Goal: Find specific page/section: Find specific page/section

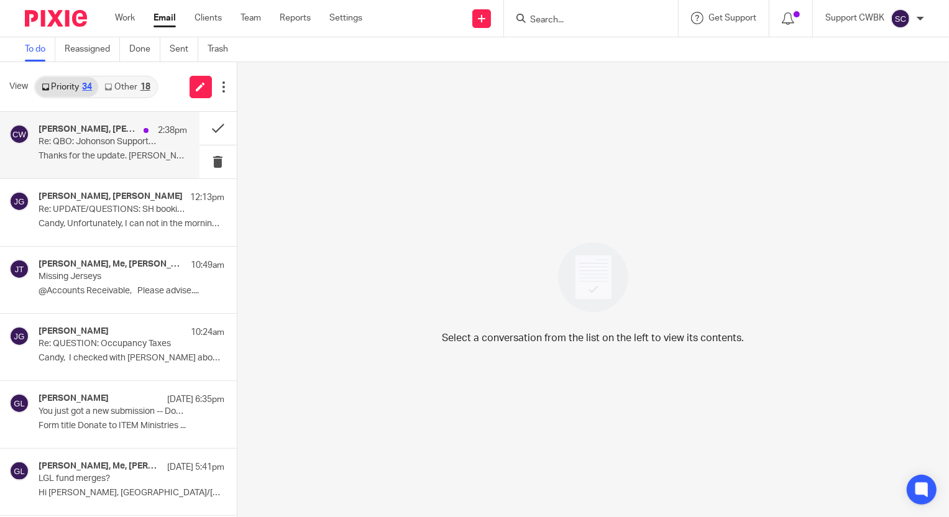
click at [97, 137] on p "Re: QBO: Johonson Support Donor Report" at bounding box center [98, 142] width 119 height 11
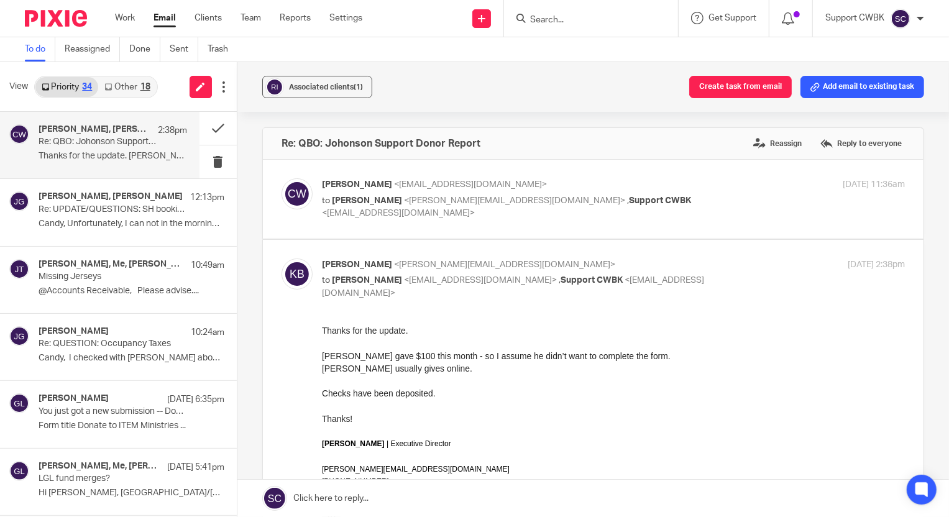
click at [119, 84] on link "Other 18" at bounding box center [127, 87] width 58 height 20
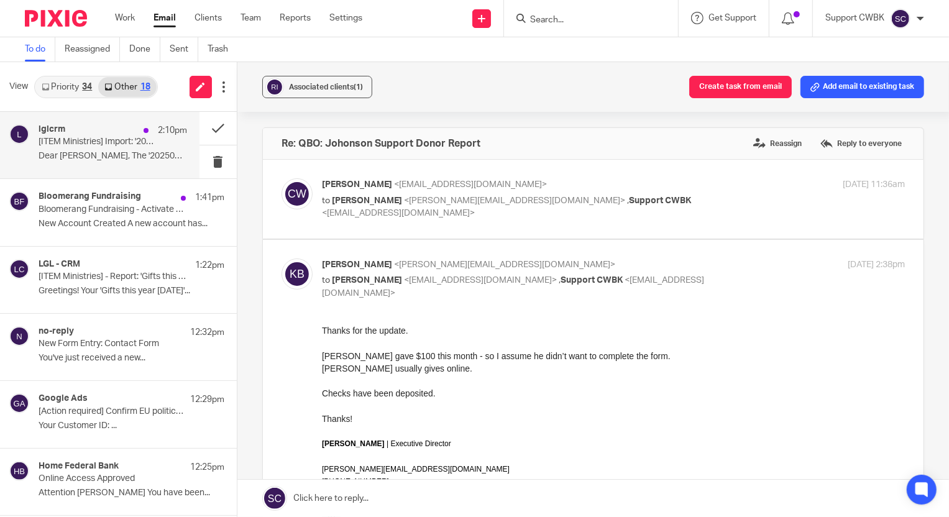
click at [95, 141] on p "[ITEM Ministries] Import: '20250927 QBO 1-13 to 1-13 donations.xlsx' is complete" at bounding box center [98, 142] width 119 height 11
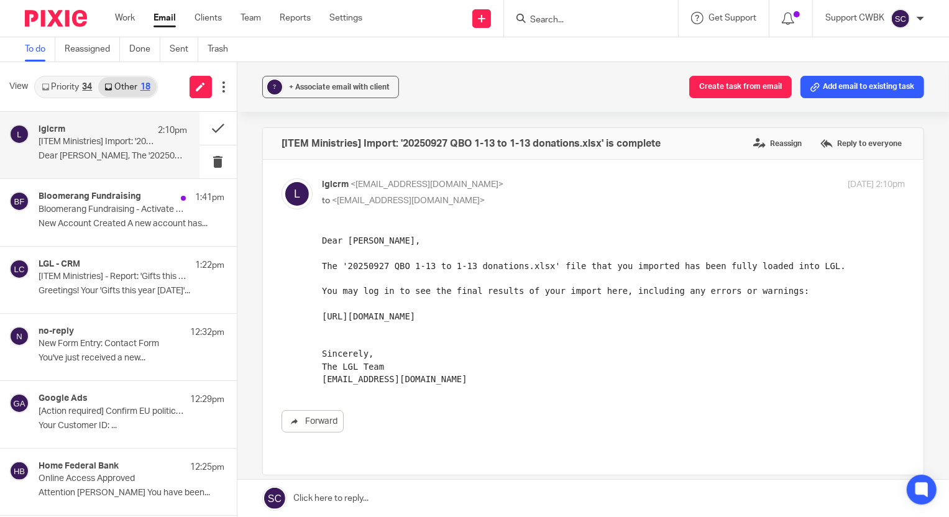
drag, startPoint x: 639, startPoint y: 550, endPoint x: 334, endPoint y: 319, distance: 382.9
drag, startPoint x: 323, startPoint y: 315, endPoint x: 624, endPoint y: 316, distance: 300.9
click at [624, 316] on pre "Dear Candance, The '20250927 QBO 1-13 to 1-13 donations.xlsx' file that you imp…" at bounding box center [612, 309] width 583 height 151
copy pre "http://iteministries.littlegreenlight.com/data_imports/3232/rows"
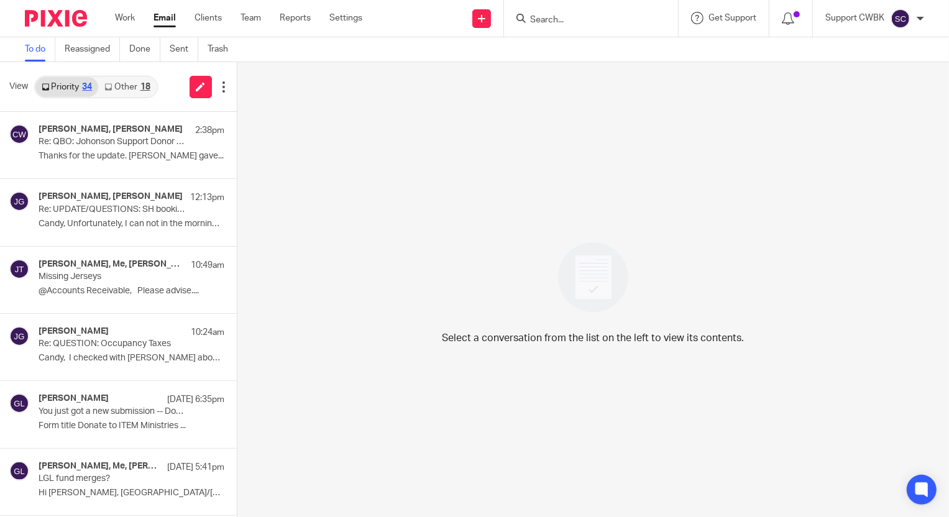
click at [121, 87] on link "Other 18" at bounding box center [127, 87] width 58 height 20
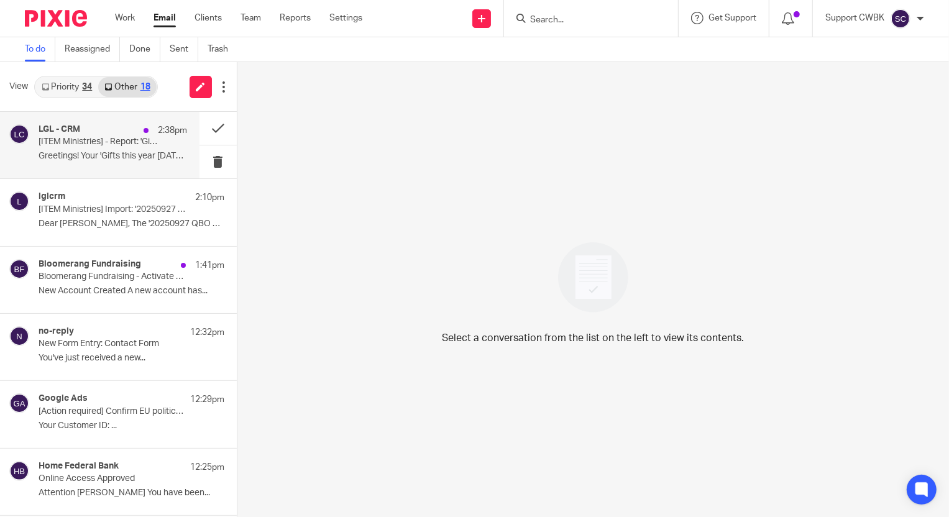
click at [90, 142] on p "[ITEM Ministries] - Report: 'Gifts this year 2025-09-17' is complete." at bounding box center [98, 142] width 119 height 11
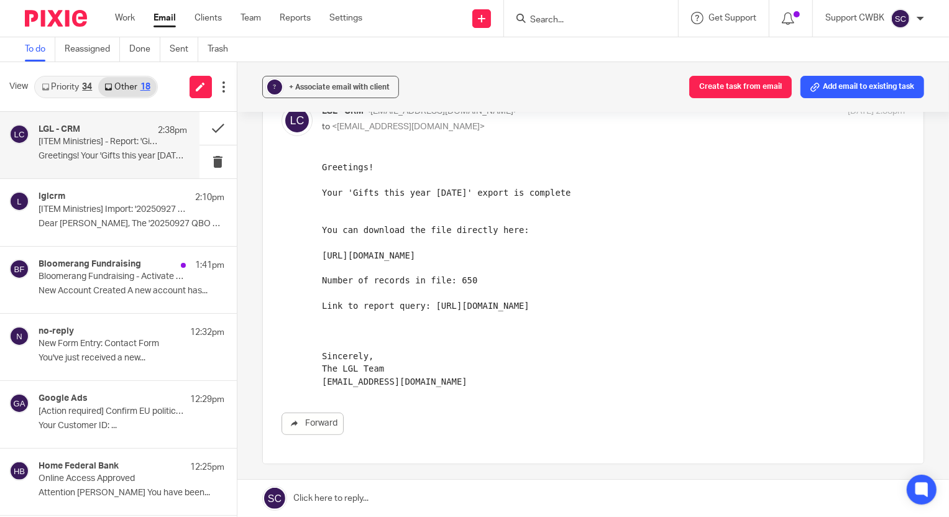
scroll to position [169, 0]
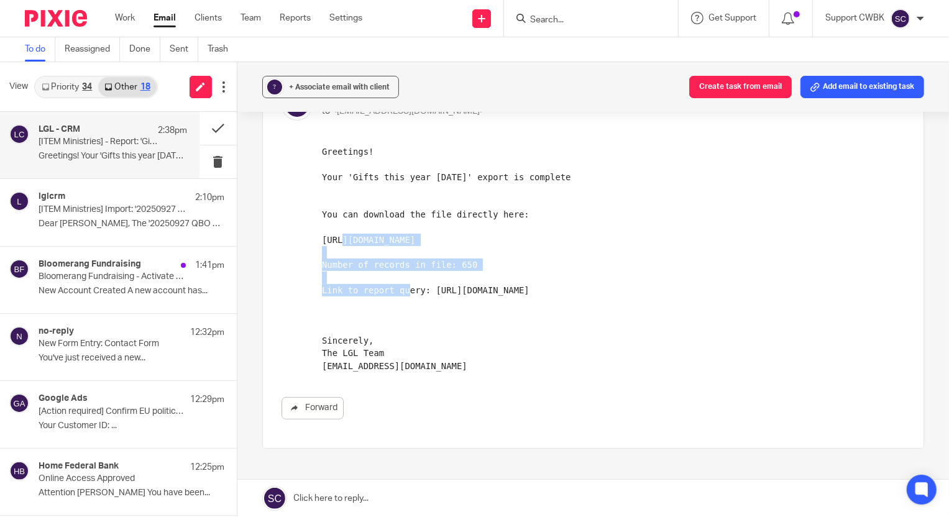
drag, startPoint x: 637, startPoint y: 238, endPoint x: 632, endPoint y: 384, distance: 145.5
click at [321, 239] on html "Greetings! Your 'Gifts this year 2025-09-17' export is complete You can downloa…" at bounding box center [612, 258] width 583 height 227
copy pre "https://iteministries.littlegreenlight.com/reports/download/34537"
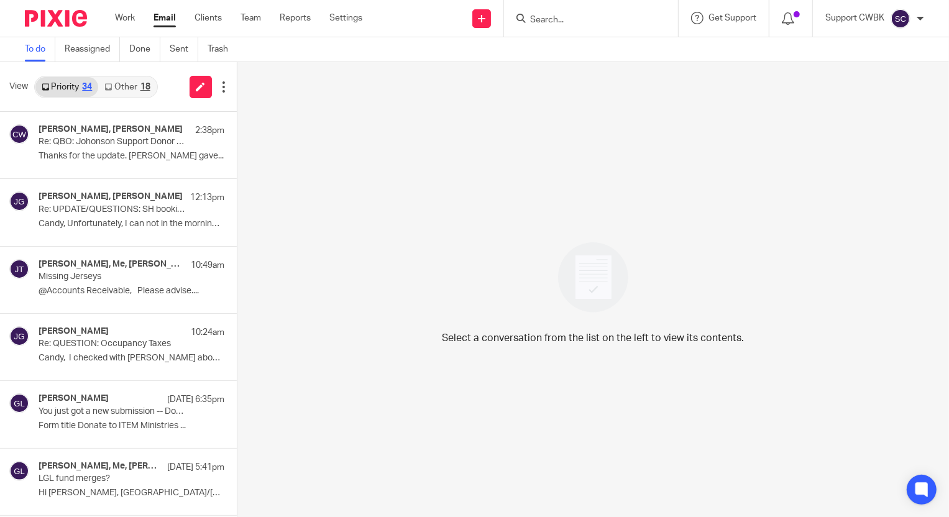
click at [116, 87] on link "Other 18" at bounding box center [127, 87] width 58 height 20
click at [117, 87] on link "Other 18" at bounding box center [127, 87] width 58 height 20
click at [116, 89] on link "Other 19" at bounding box center [127, 87] width 58 height 20
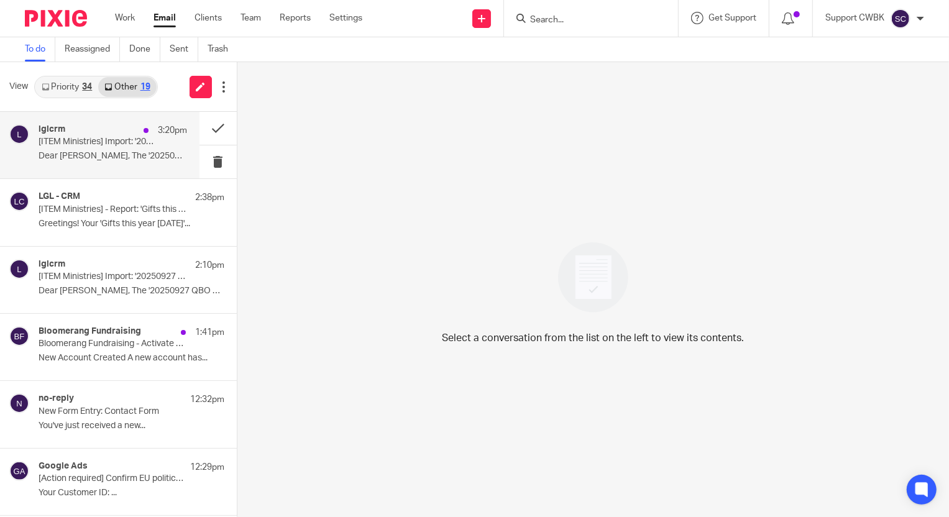
click at [74, 154] on p "Dear [PERSON_NAME], The '20250917 test QBO..." at bounding box center [113, 156] width 149 height 11
